Goal: Task Accomplishment & Management: Complete application form

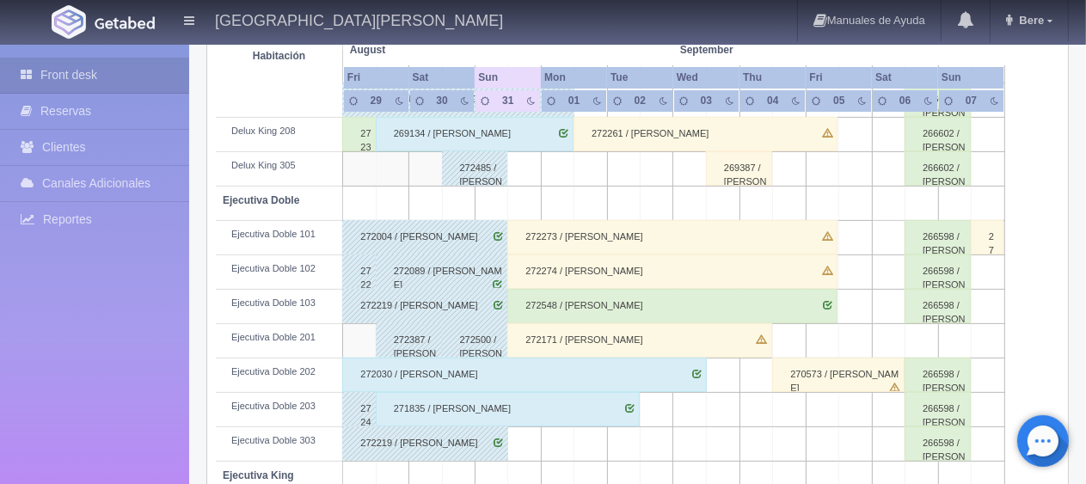
scroll to position [401, 0]
click at [589, 343] on div "272171 / Patricia Beltran" at bounding box center [639, 340] width 264 height 34
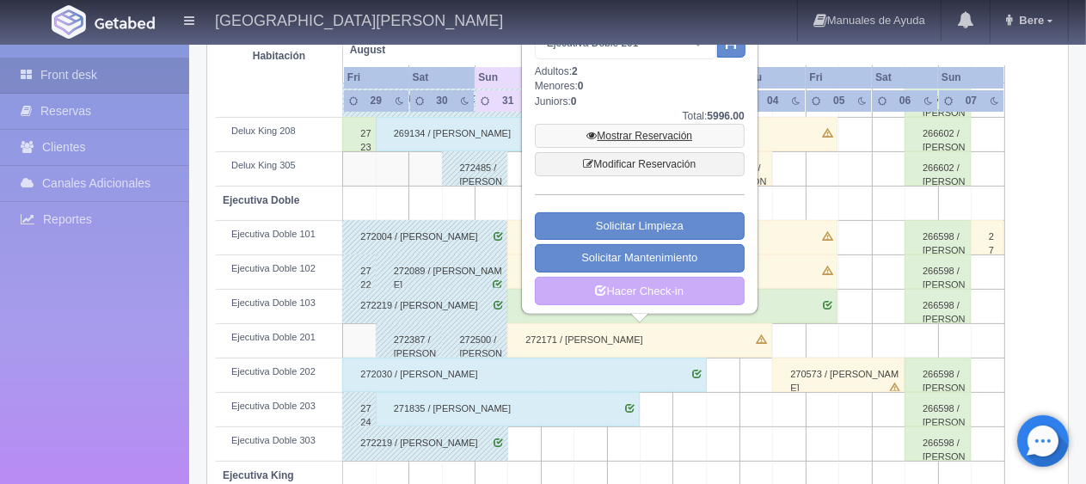
click at [631, 138] on link "Mostrar Reservación" at bounding box center [640, 136] width 210 height 24
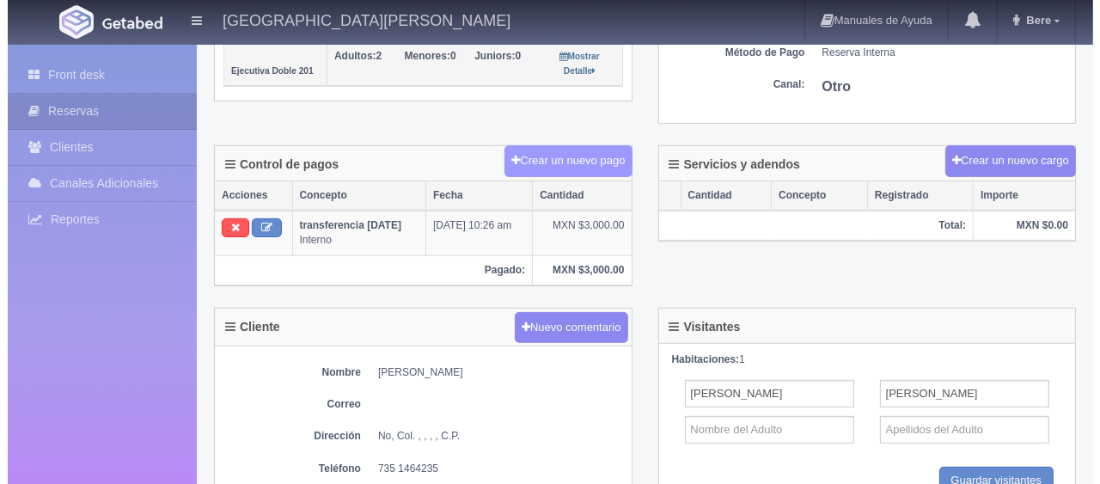
scroll to position [430, 0]
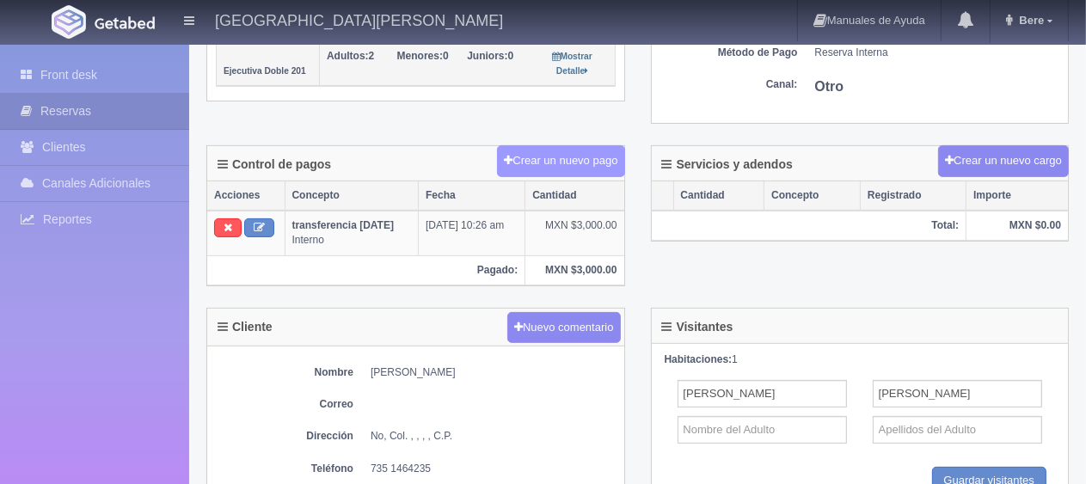
click at [576, 160] on button "Crear un nuevo pago" at bounding box center [560, 161] width 127 height 32
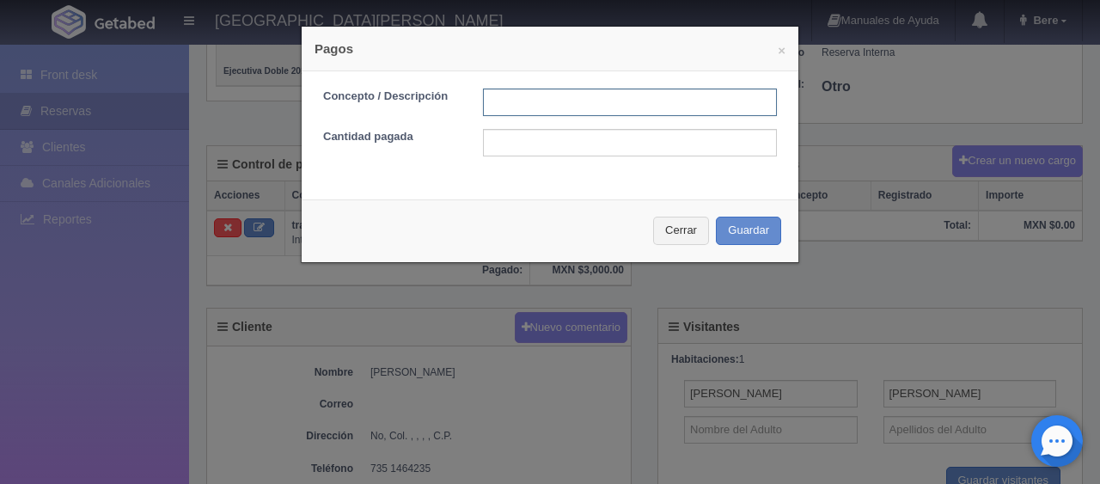
click at [582, 107] on input "text" at bounding box center [630, 103] width 294 height 28
click at [708, 134] on input "text" at bounding box center [630, 143] width 294 height 28
click at [679, 229] on button "Cerrar" at bounding box center [681, 231] width 56 height 28
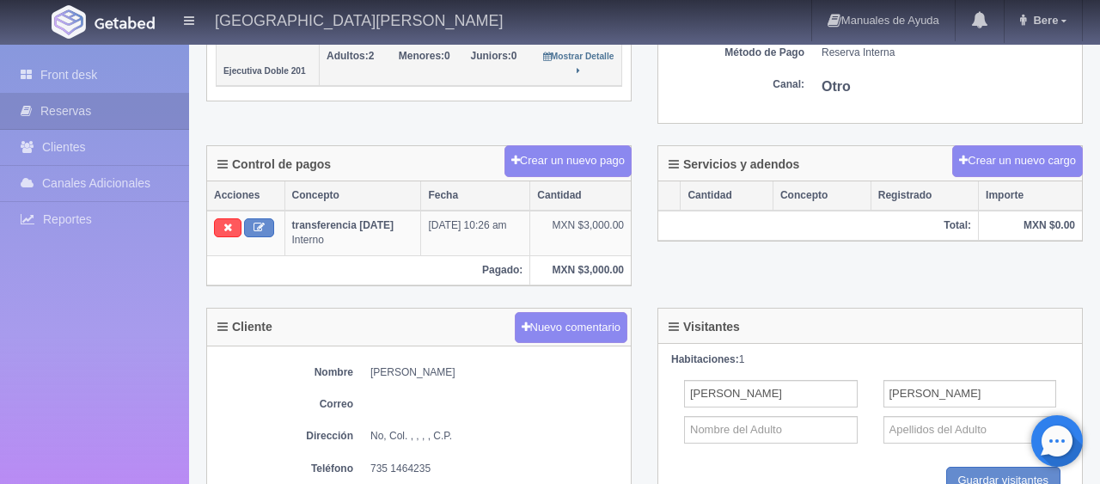
scroll to position [172, 0]
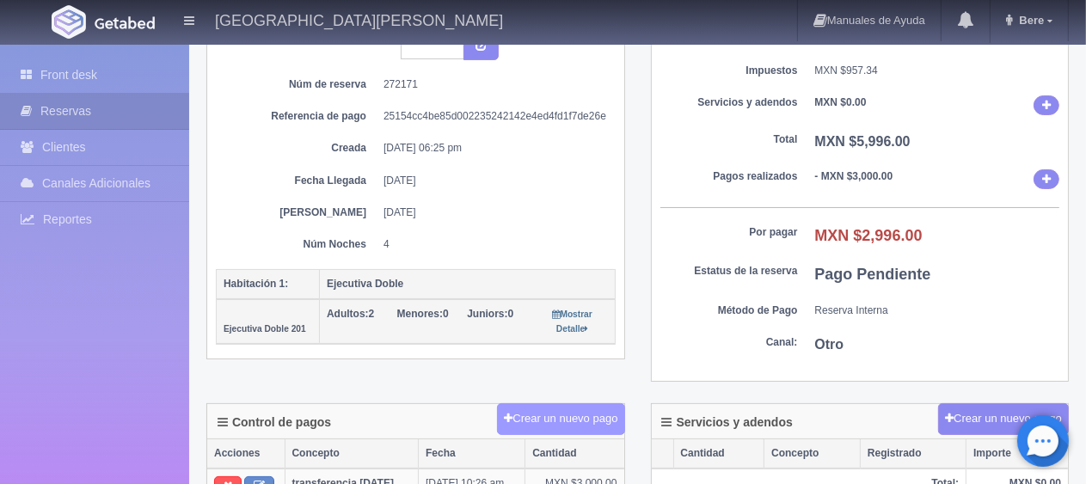
click at [588, 407] on button "Crear un nuevo pago" at bounding box center [560, 419] width 127 height 32
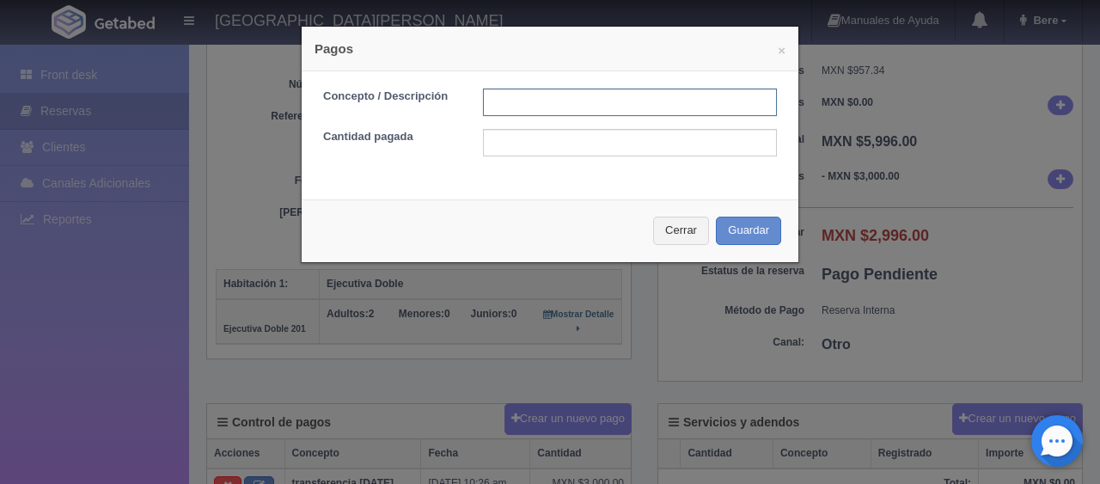
click at [564, 103] on input "text" at bounding box center [630, 103] width 294 height 28
type input "pago con tarjeta"
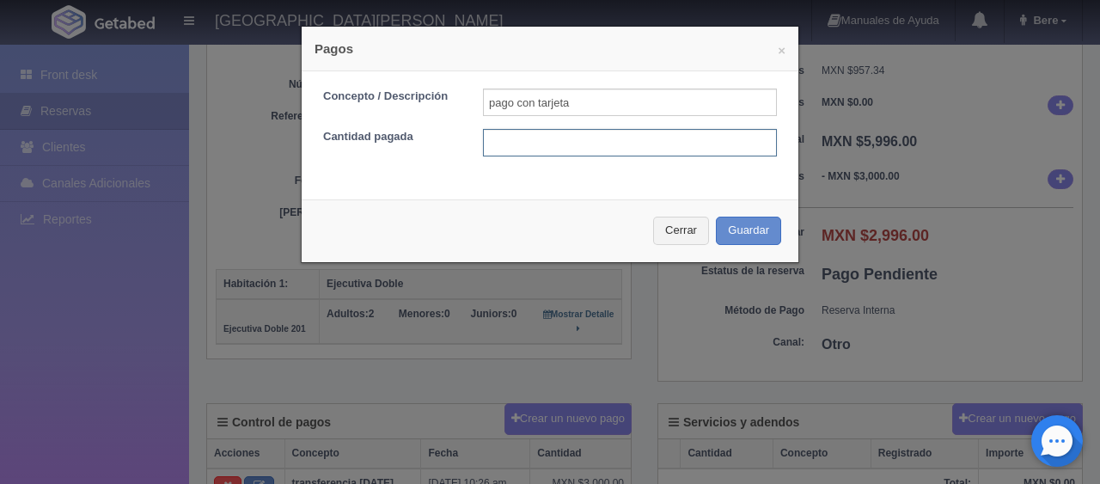
click at [615, 142] on input "text" at bounding box center [630, 143] width 294 height 28
type input "2996"
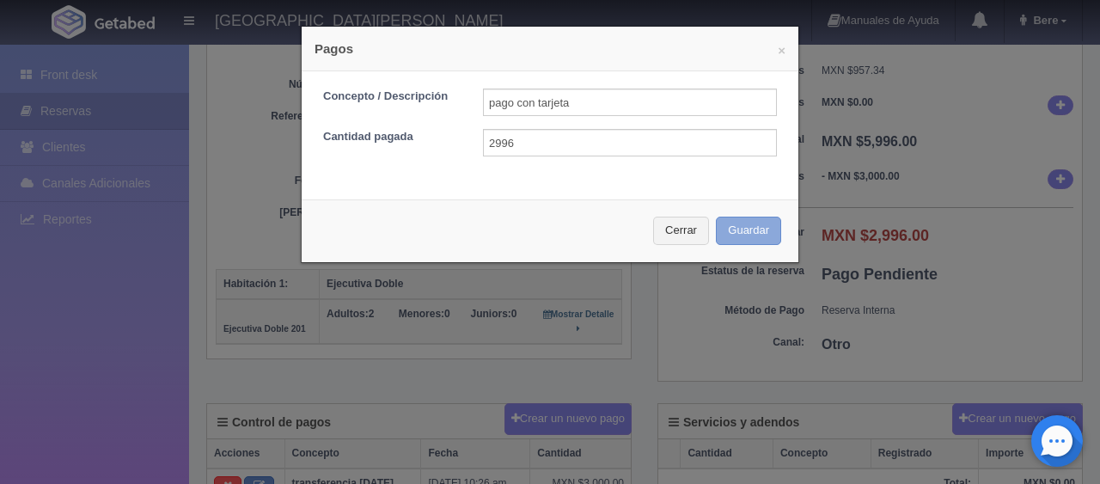
click at [744, 230] on button "Guardar" at bounding box center [748, 231] width 65 height 28
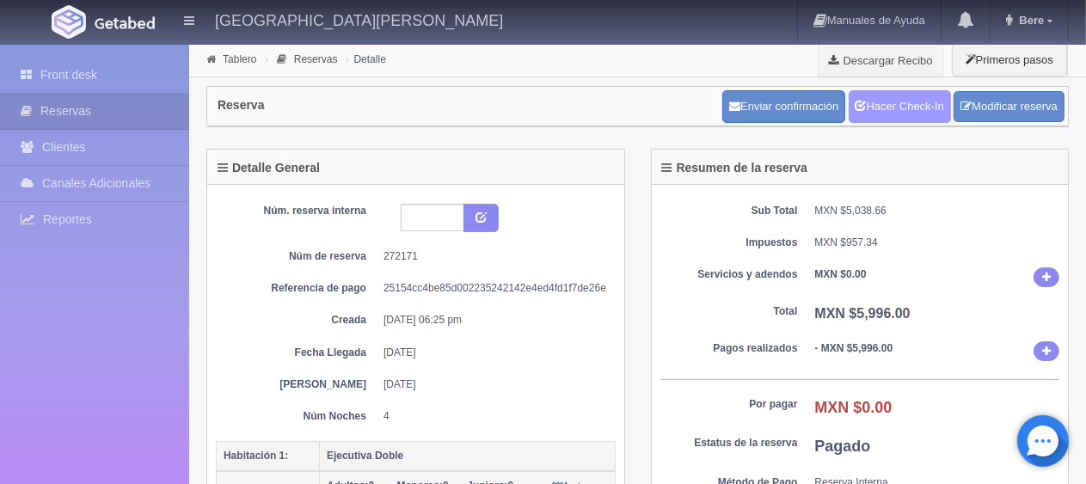
click at [919, 101] on link "Hacer Check-In" at bounding box center [900, 106] width 102 height 33
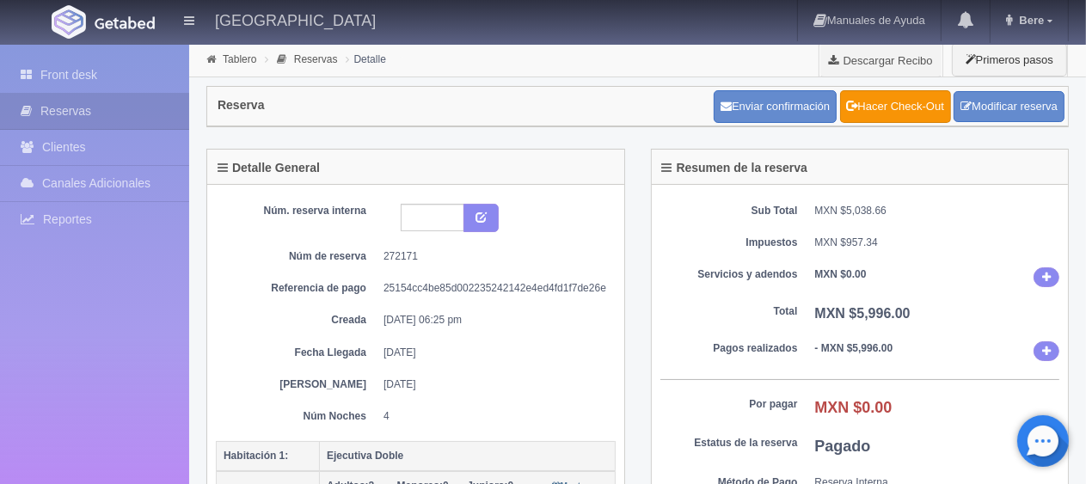
click at [289, 267] on div "Núm. reserva interna Núm de reserva 272171 Referencia de pago 25154cc4be85d0022…" at bounding box center [416, 314] width 400 height 220
click at [115, 68] on link "Front desk" at bounding box center [94, 75] width 189 height 35
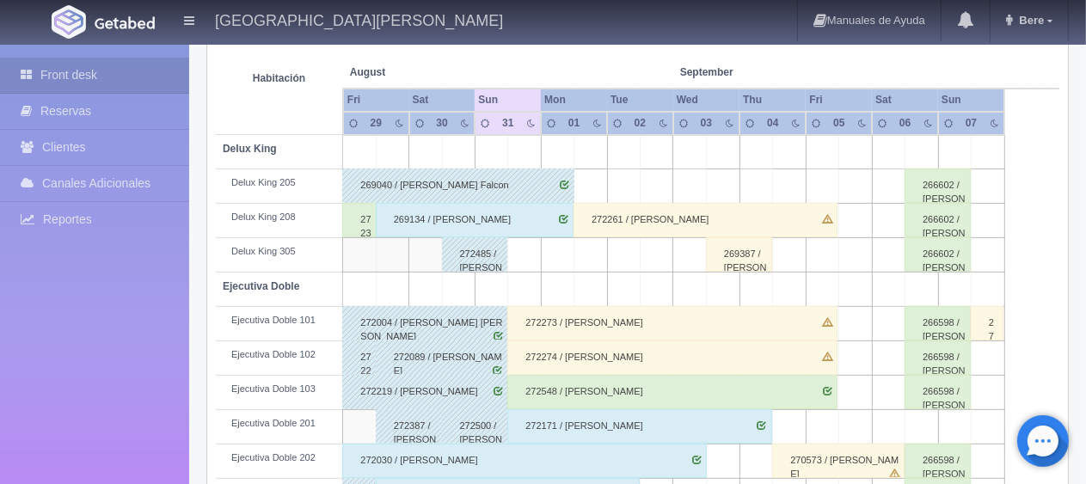
scroll to position [659, 0]
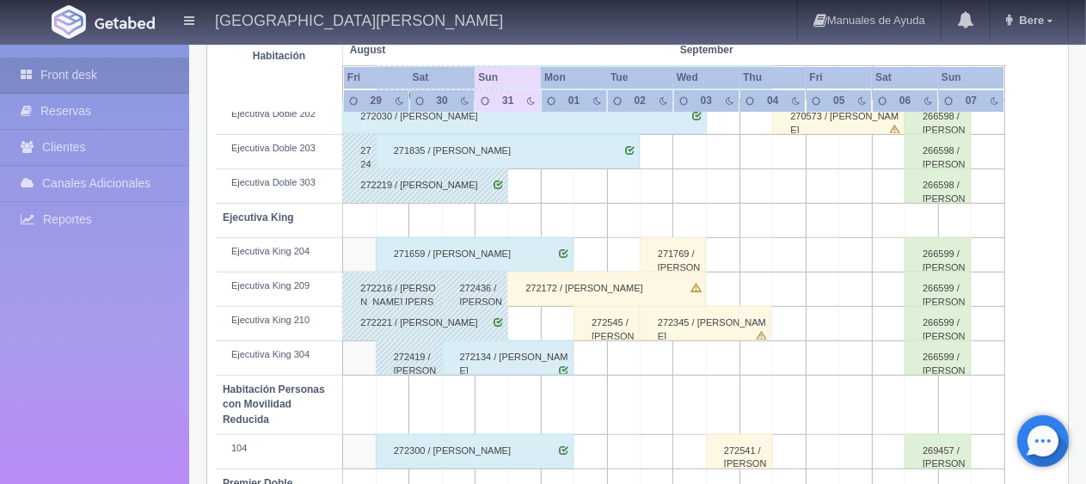
click at [610, 273] on div "272172 / Patricia Beltran" at bounding box center [606, 289] width 198 height 34
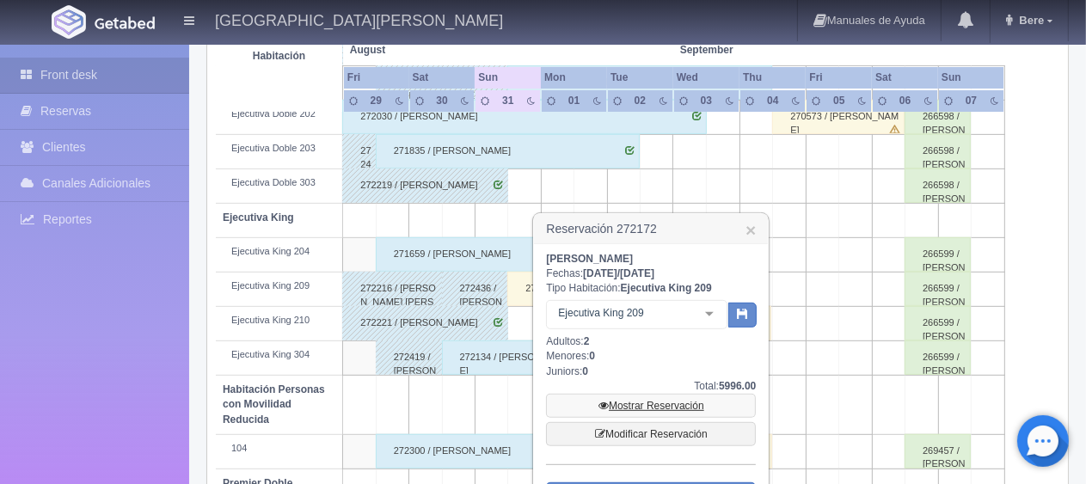
click at [628, 394] on link "Mostrar Reservación" at bounding box center [651, 406] width 210 height 24
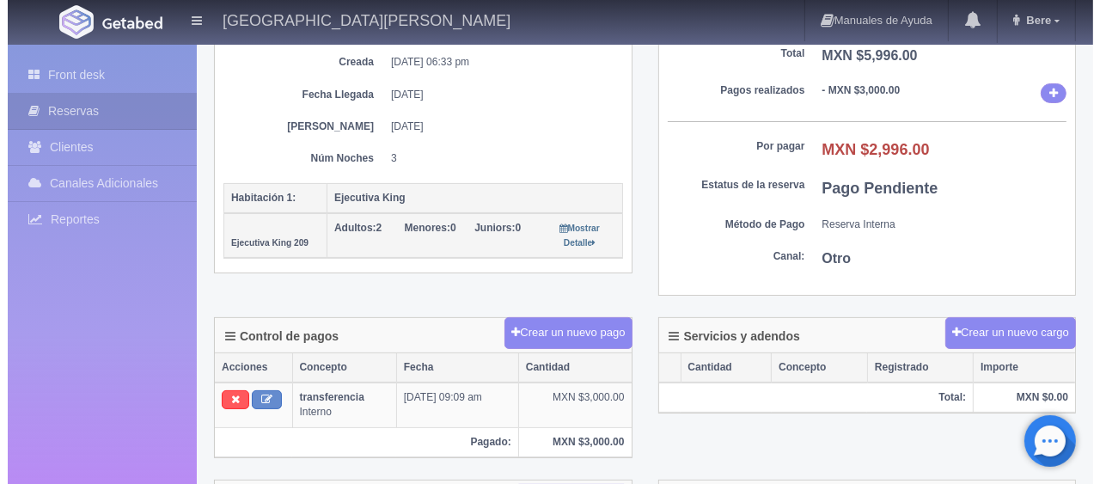
scroll to position [258, 0]
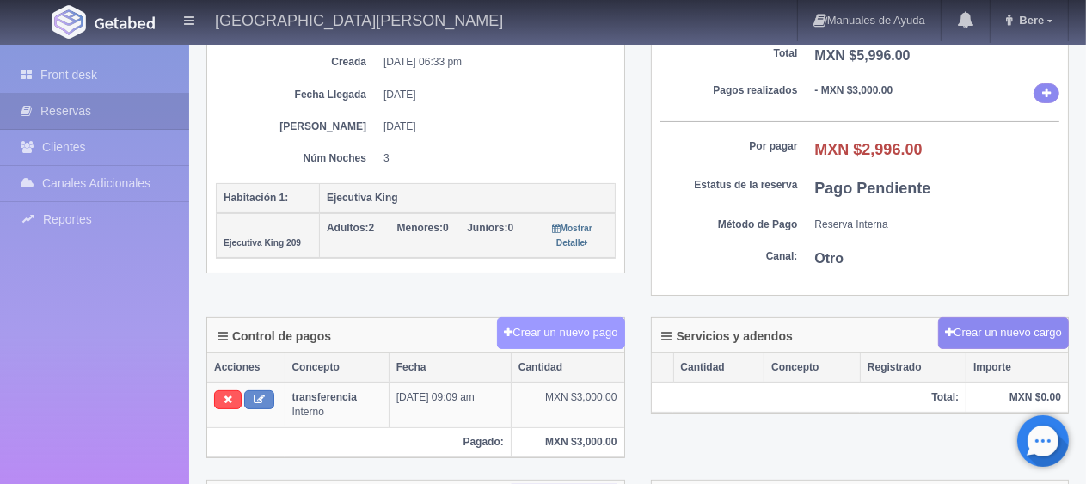
click at [530, 337] on button "Crear un nuevo pago" at bounding box center [560, 333] width 127 height 32
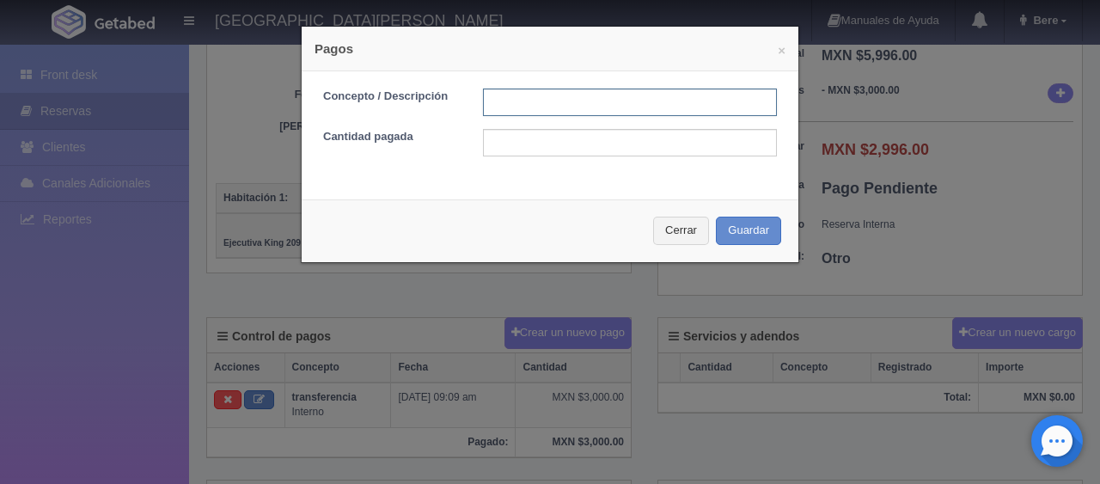
click at [592, 107] on input "text" at bounding box center [630, 103] width 294 height 28
type input "pago con tarjeta"
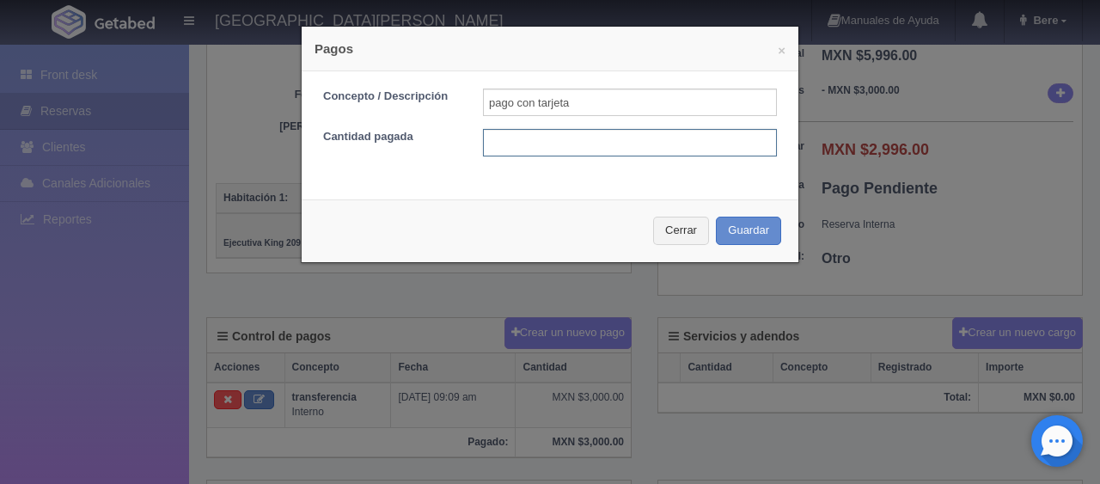
click at [633, 132] on input "text" at bounding box center [630, 143] width 294 height 28
type input "2"
type input "2996"
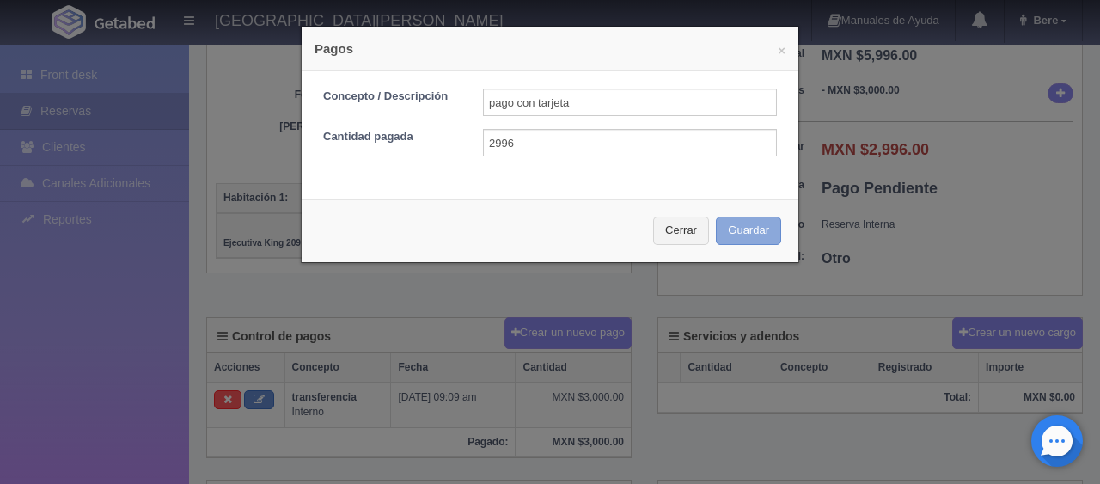
click at [726, 220] on button "Guardar" at bounding box center [748, 231] width 65 height 28
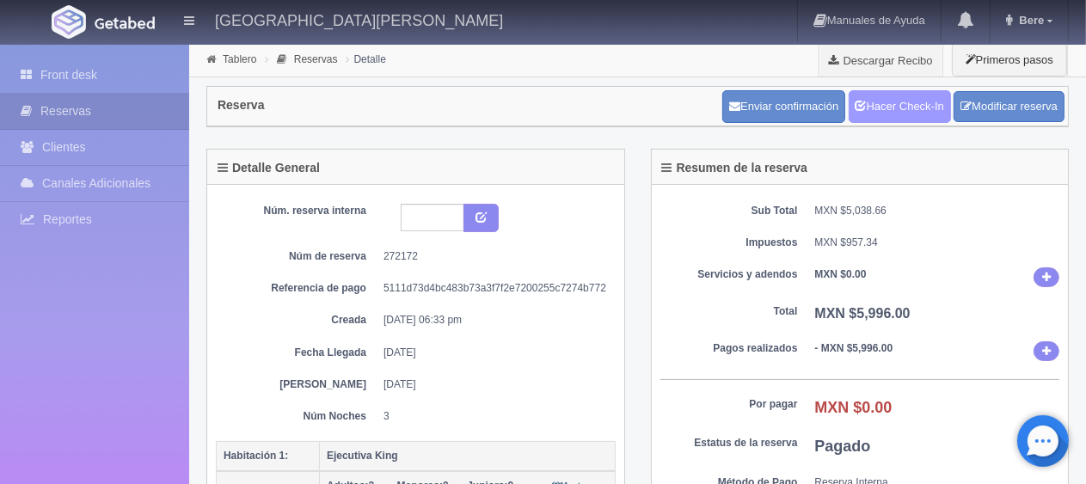
click at [886, 102] on link "Hacer Check-In" at bounding box center [900, 106] width 102 height 33
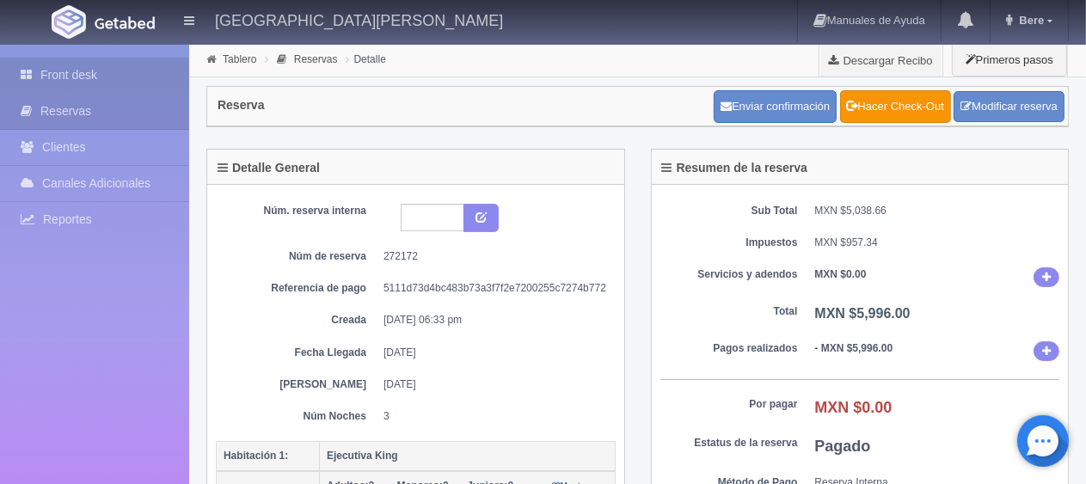
click at [114, 84] on link "Front desk" at bounding box center [94, 75] width 189 height 35
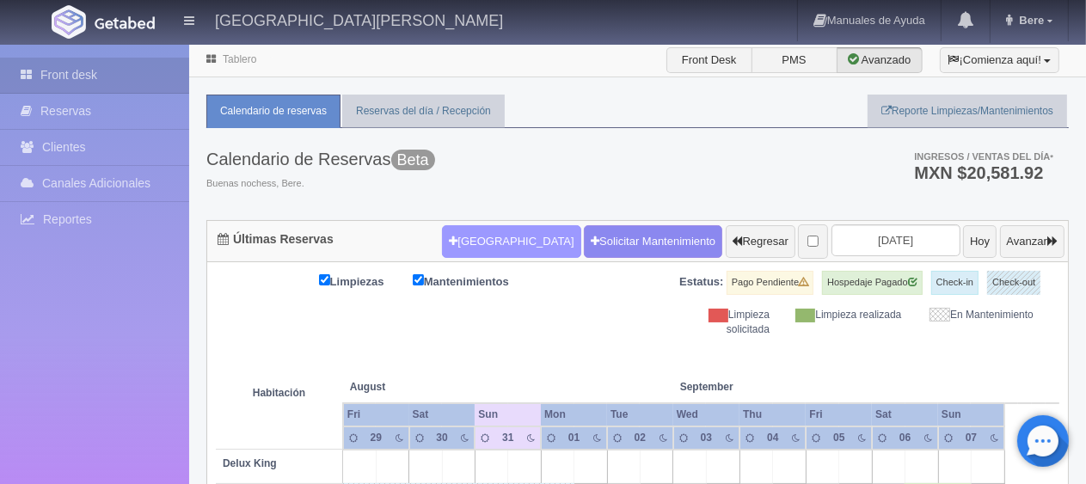
click at [490, 225] on button "[GEOGRAPHIC_DATA]" at bounding box center [511, 241] width 138 height 33
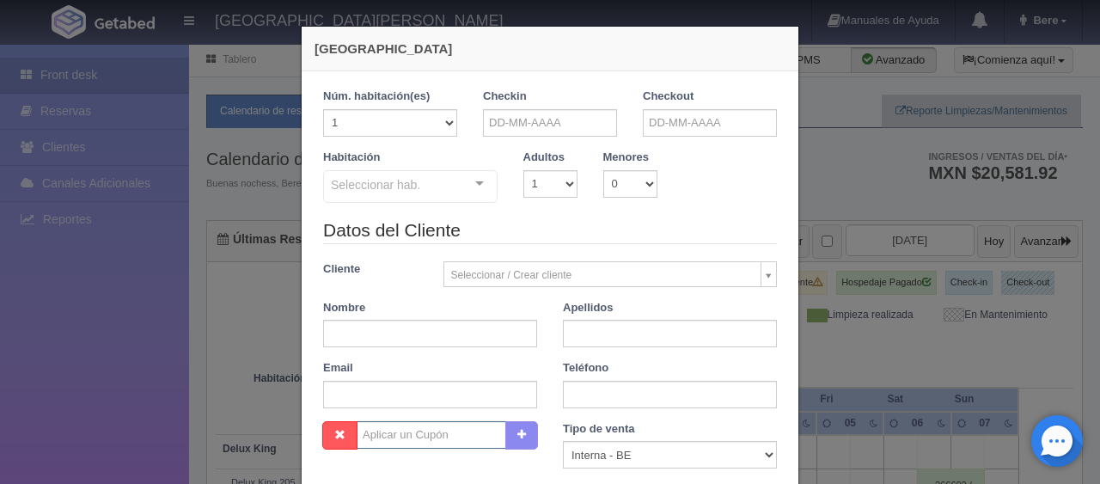
click at [477, 421] on input "text" at bounding box center [432, 435] width 150 height 28
checkbox input "false"
click at [522, 129] on input "text" at bounding box center [550, 123] width 134 height 28
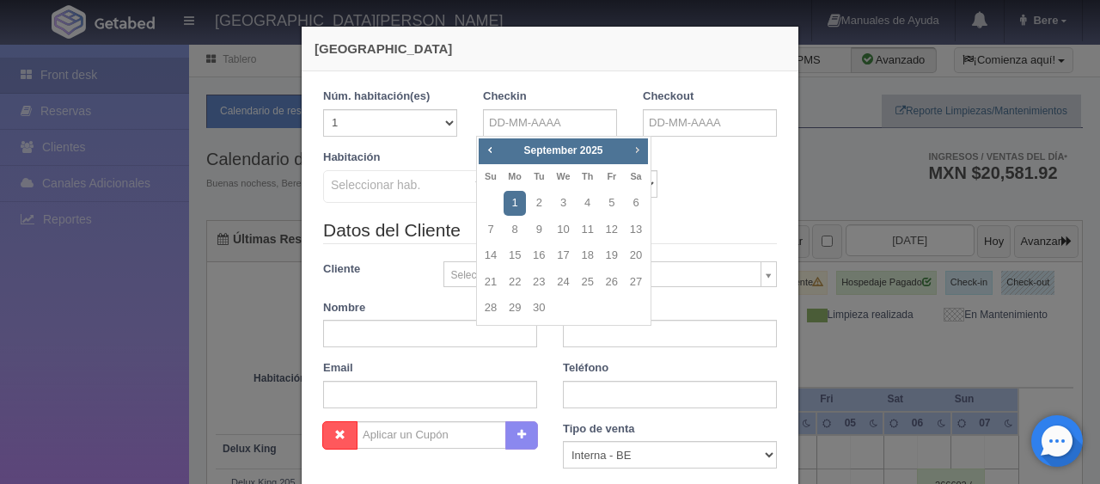
click at [640, 150] on span "Next" at bounding box center [637, 150] width 14 height 14
click at [488, 145] on span "Prev" at bounding box center [490, 150] width 14 height 14
click at [521, 258] on link "13" at bounding box center [515, 255] width 22 height 25
type input "[DATE]"
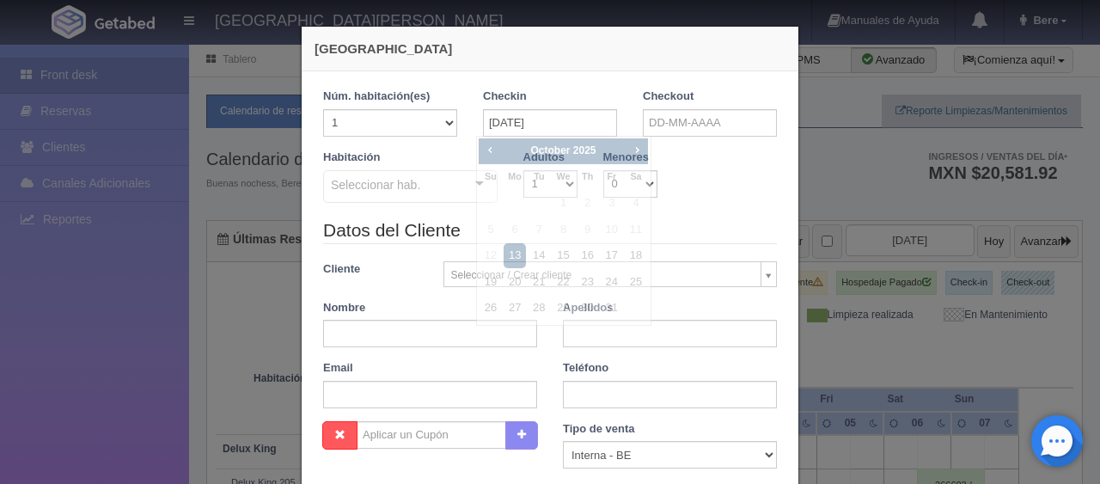
checkbox input "false"
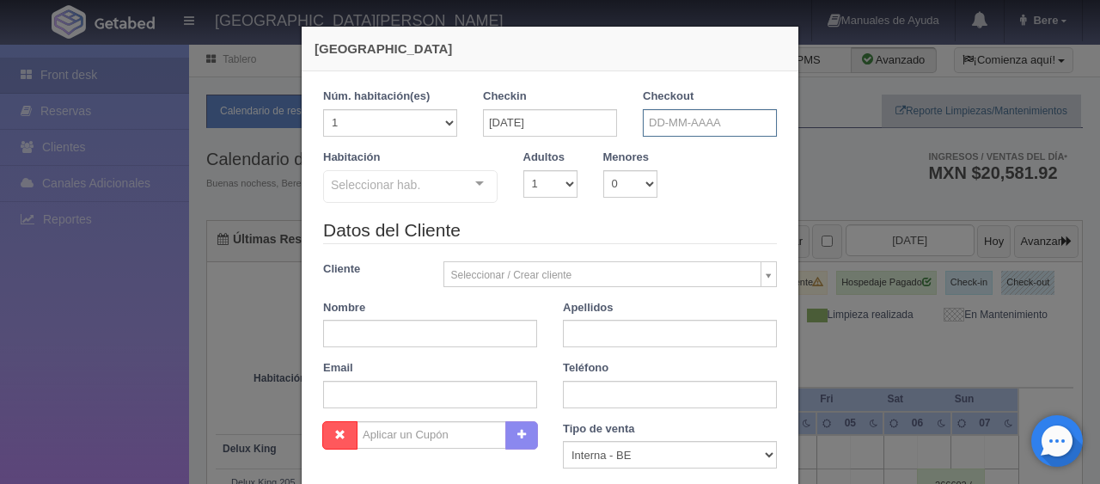
click at [750, 115] on input "text" at bounding box center [710, 123] width 134 height 28
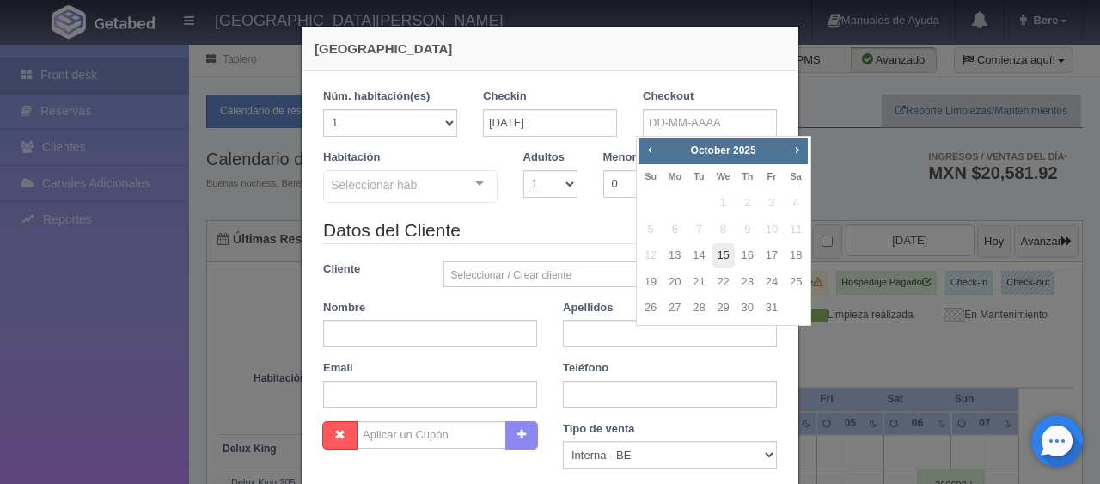
click at [723, 253] on link "15" at bounding box center [724, 255] width 22 height 25
type input "[DATE]"
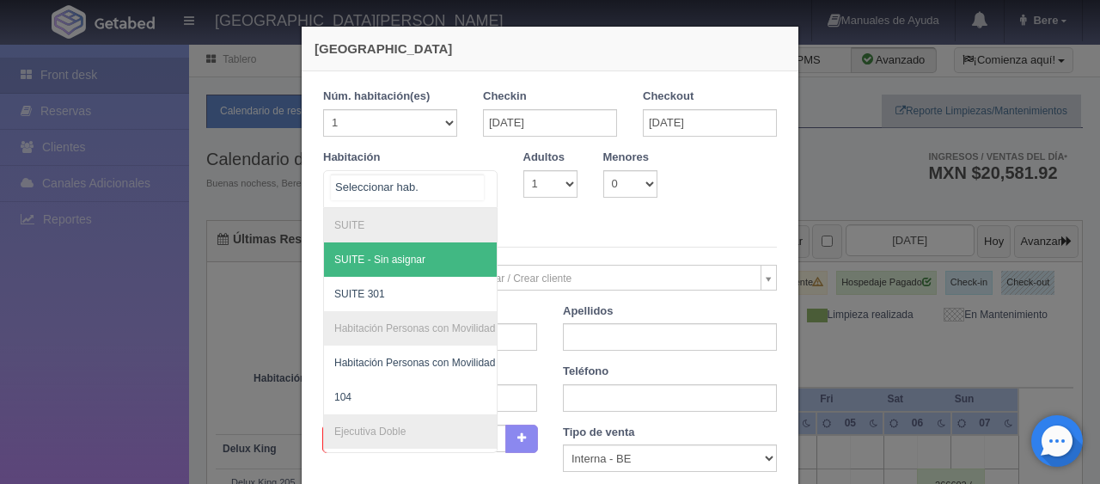
checkbox input "false"
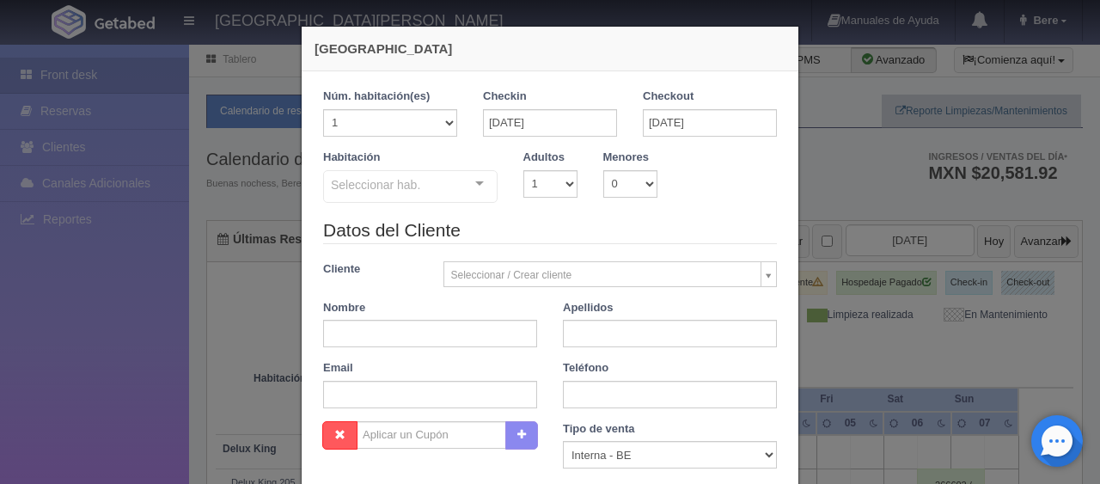
click at [893, 285] on div "[GEOGRAPHIC_DATA] 1 Núm. habitación(es) 1 2 3 4 5 6 7 8 9 10 11 12 13 14 15 16 …" at bounding box center [550, 242] width 1100 height 484
